Goal: Task Accomplishment & Management: Manage account settings

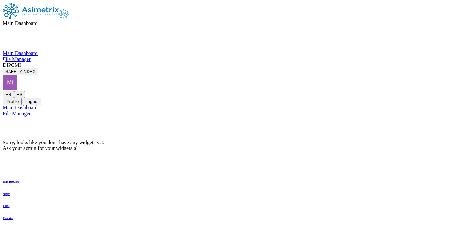
click at [3, 91] on icon at bounding box center [3, 91] width 0 height 0
click at [41, 98] on button "Logout" at bounding box center [31, 101] width 20 height 7
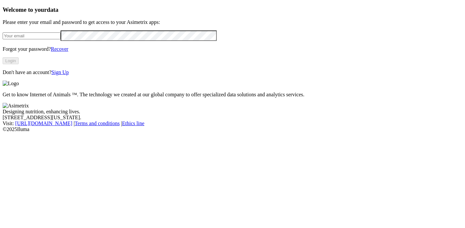
type input "[EMAIL_ADDRESS][DOMAIN_NAME]"
click at [61, 39] on input "[EMAIL_ADDRESS][DOMAIN_NAME]" at bounding box center [32, 35] width 58 height 7
drag, startPoint x: 113, startPoint y: 50, endPoint x: -2, endPoint y: 51, distance: 115.3
click at [0, 51] on html "Welcome to your data Please enter your email and password to get access to your…" at bounding box center [232, 67] width 465 height 135
type input "[PERSON_NAME][EMAIL_ADDRESS][PERSON_NAME][DOMAIN_NAME]"
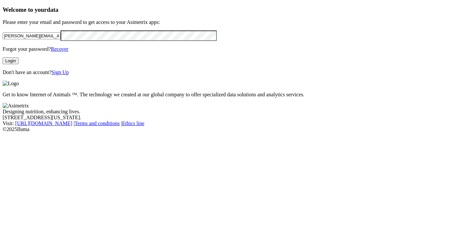
click at [9, 62] on div "Welcome to your data Please enter your email and password to get access to your…" at bounding box center [233, 40] width 460 height 69
click input "submit" at bounding box center [0, 0] width 0 height 0
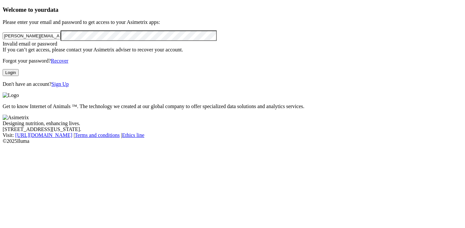
click at [19, 76] on button "Login" at bounding box center [11, 72] width 16 height 7
